Goal: Task Accomplishment & Management: Manage account settings

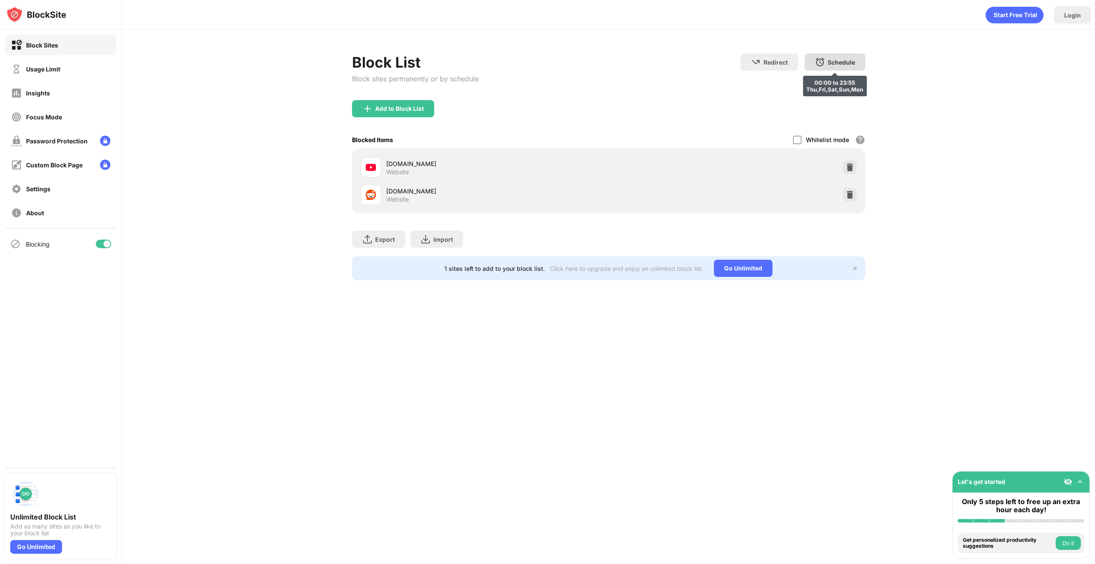
click at [832, 56] on div "Schedule 00:00 to 23:55 Thu,Fri,Sat,Sun,Mon" at bounding box center [835, 61] width 61 height 17
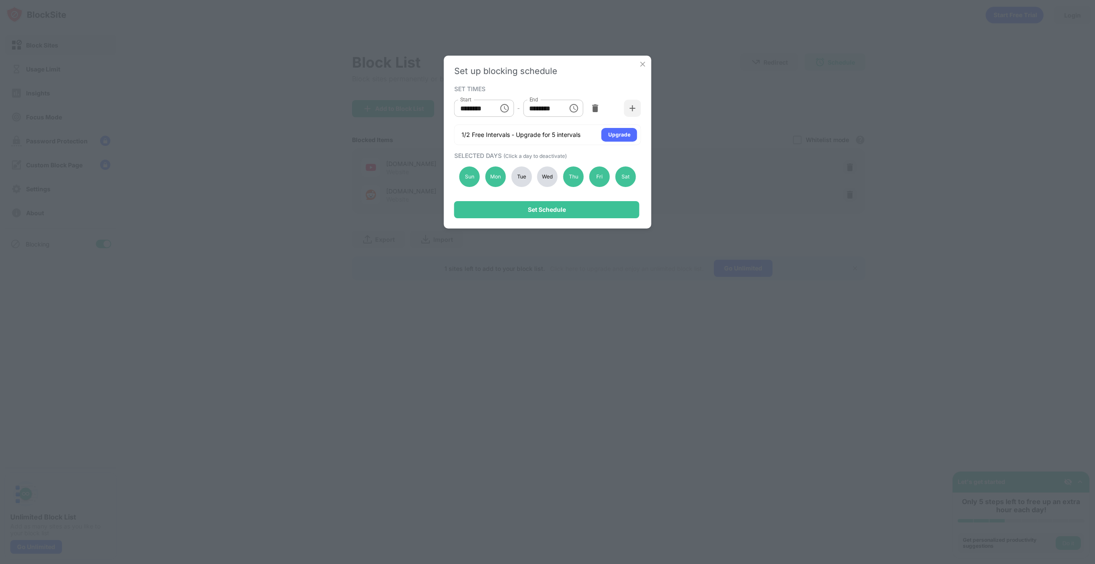
click at [548, 178] on div "Wed" at bounding box center [547, 176] width 21 height 21
click at [519, 179] on div "Tue" at bounding box center [521, 176] width 21 height 21
click at [574, 175] on div "Thu" at bounding box center [573, 176] width 21 height 21
click at [576, 203] on div "Set Schedule" at bounding box center [546, 209] width 185 height 17
